Goal: Information Seeking & Learning: Understand process/instructions

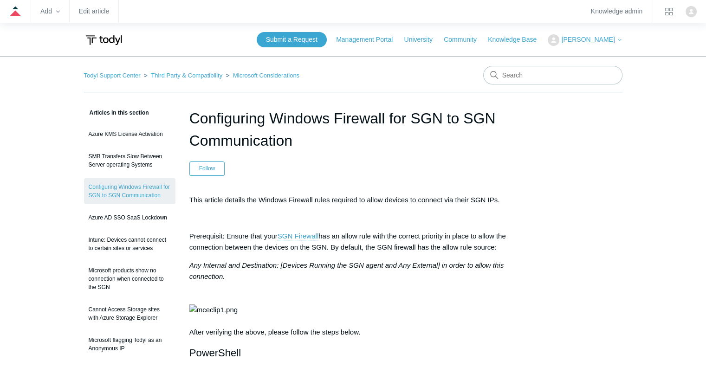
scroll to position [0, 291]
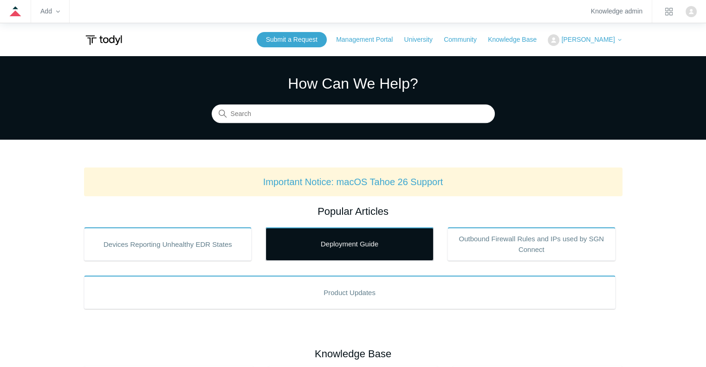
click at [331, 247] on link "Deployment Guide" at bounding box center [349, 243] width 168 height 33
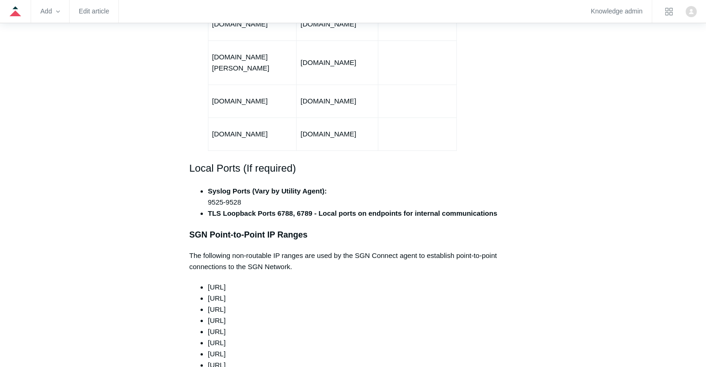
scroll to position [742, 0]
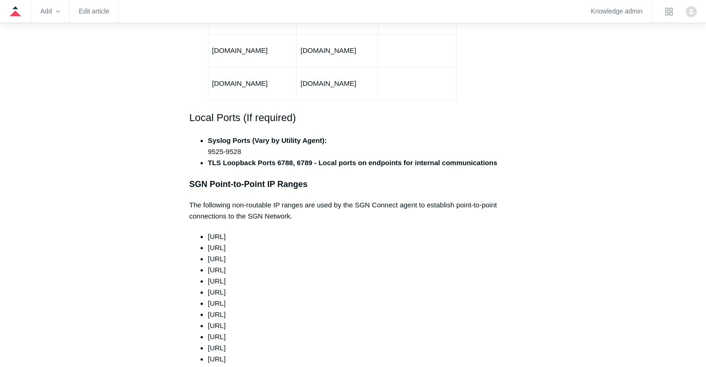
drag, startPoint x: 377, startPoint y: 161, endPoint x: 412, endPoint y: 245, distance: 91.1
click at [412, 264] on li "165.15.2.0/24" at bounding box center [362, 269] width 309 height 11
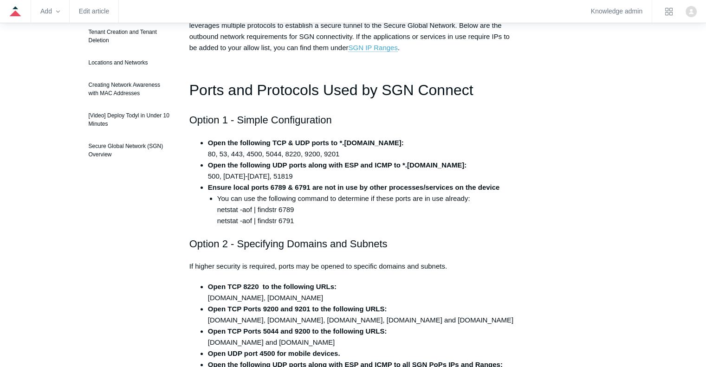
scroll to position [0, 0]
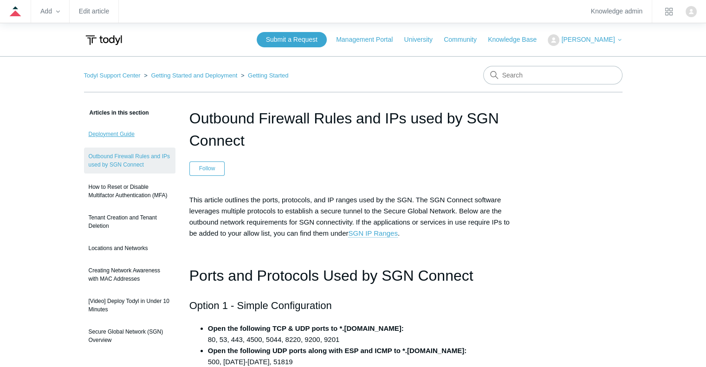
click at [124, 133] on link "Deployment Guide" at bounding box center [129, 134] width 91 height 18
click at [523, 74] on input "Search" at bounding box center [552, 75] width 139 height 19
type input "agent to agent"
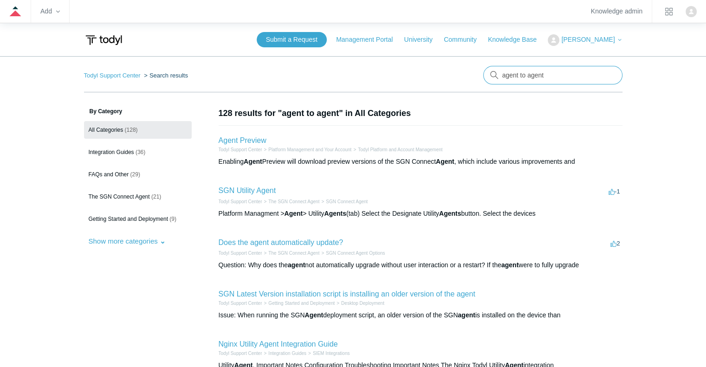
click at [540, 70] on input "agent to agent" at bounding box center [552, 75] width 139 height 19
type input "firewall"
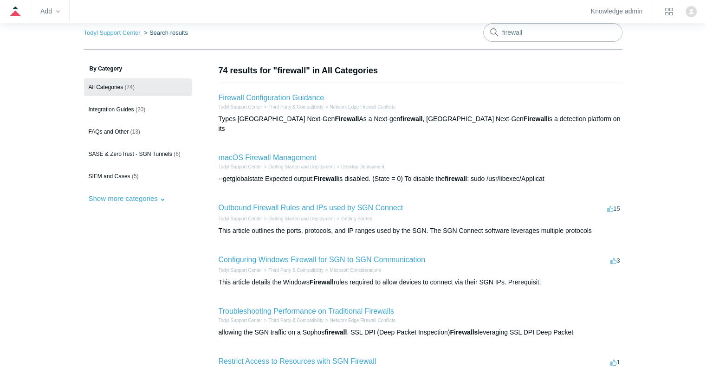
scroll to position [93, 0]
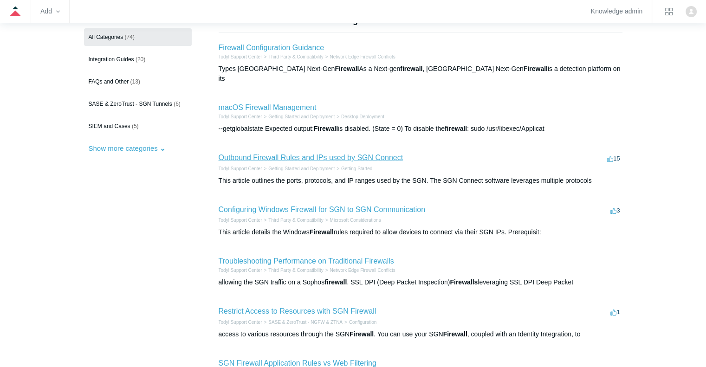
click at [309, 154] on link "Outbound Firewall Rules and IPs used by SGN Connect" at bounding box center [311, 158] width 185 height 8
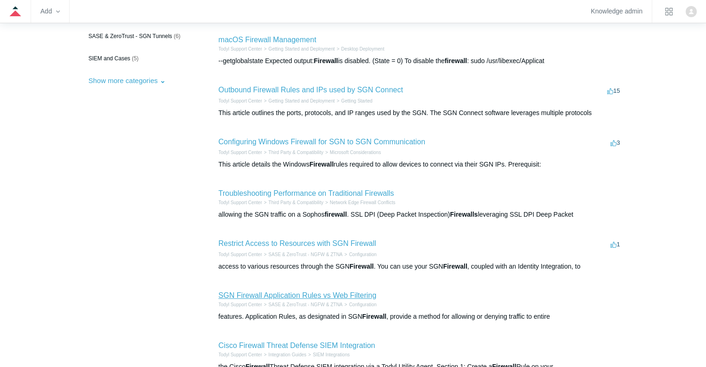
scroll to position [85, 0]
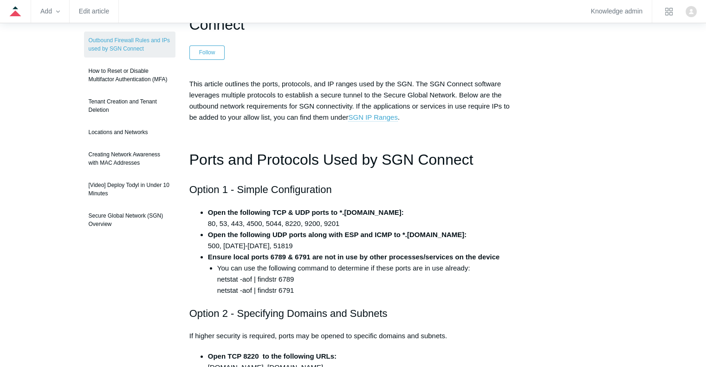
scroll to position [46, 0]
